Goal: Complete application form

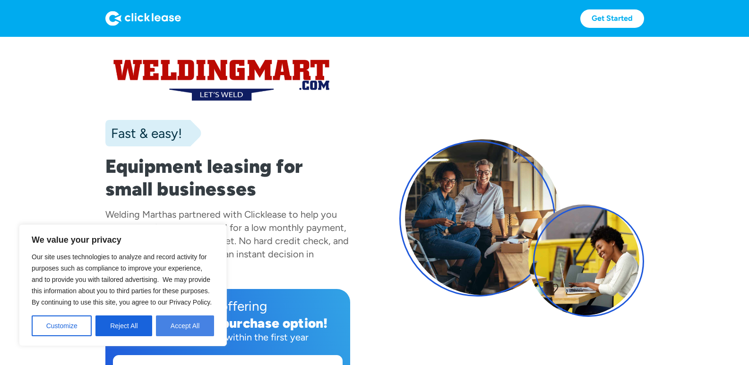
click at [198, 323] on button "Accept All" at bounding box center [185, 326] width 58 height 21
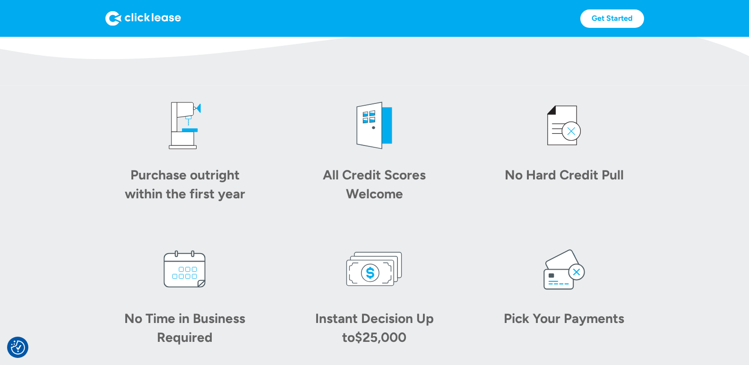
scroll to position [375, 0]
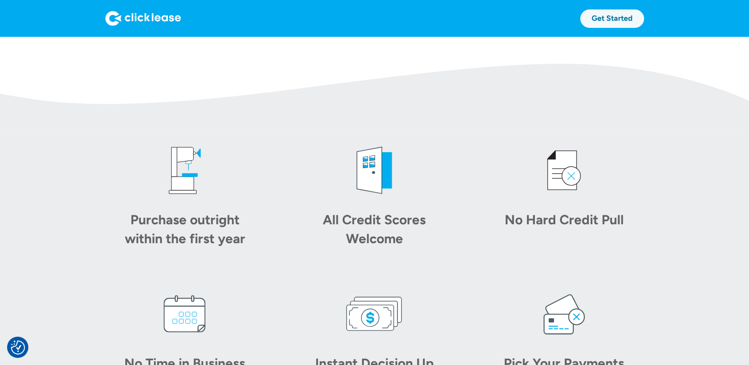
click at [618, 18] on link "Get Started" at bounding box center [612, 18] width 64 height 18
